Goal: Transaction & Acquisition: Purchase product/service

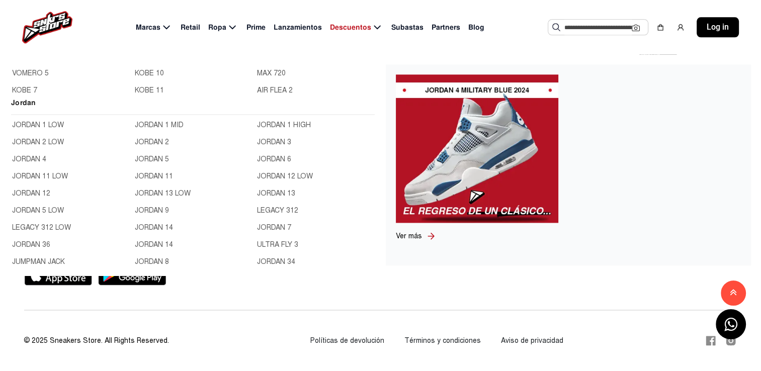
scroll to position [309, 0]
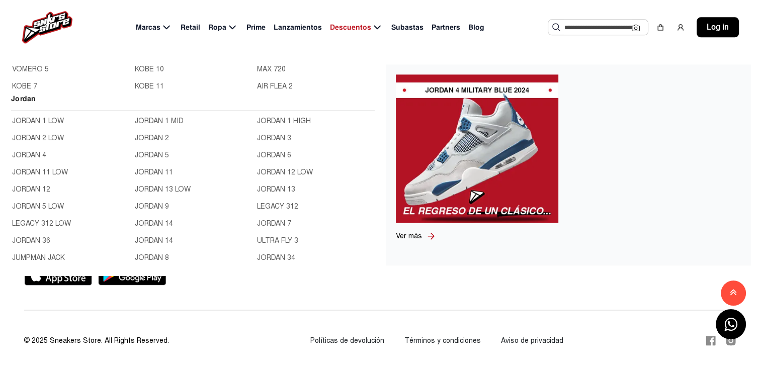
click at [28, 190] on link "JORDAN 12" at bounding box center [70, 189] width 117 height 11
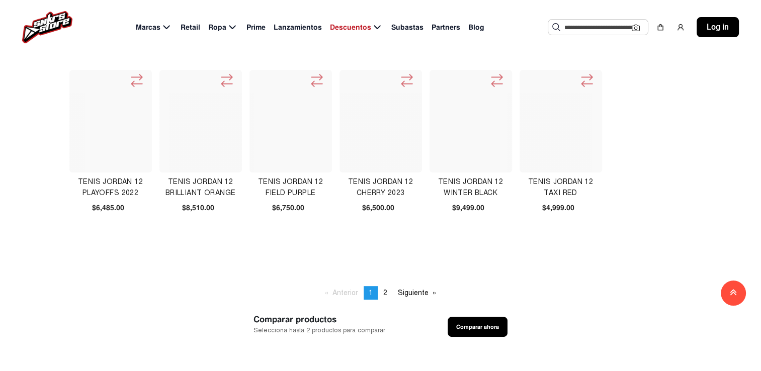
scroll to position [450, 0]
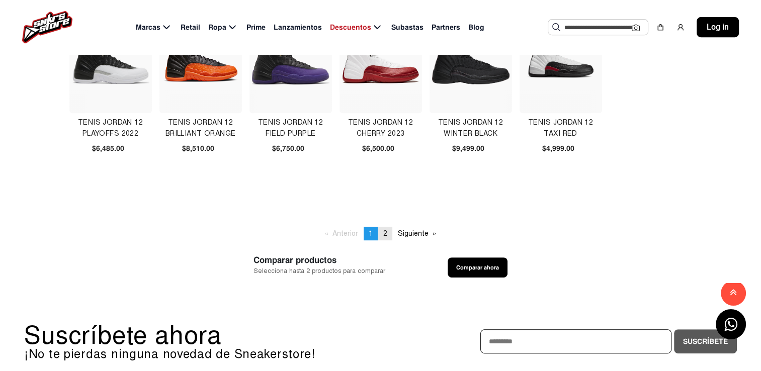
click at [384, 234] on span "2" at bounding box center [385, 233] width 4 height 9
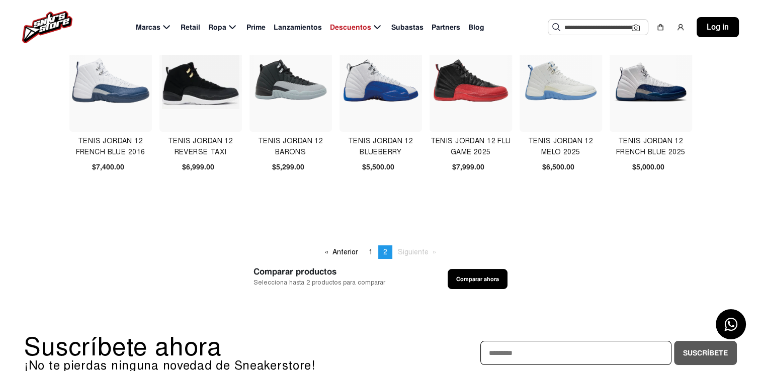
scroll to position [23, 0]
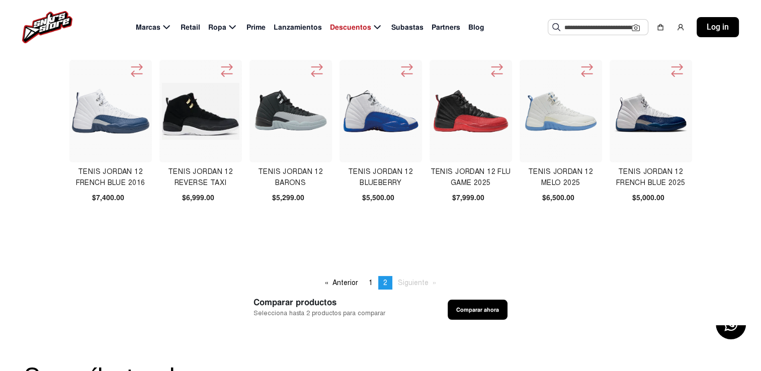
click at [464, 116] on img at bounding box center [470, 110] width 77 height 77
